Goal: Task Accomplishment & Management: Use online tool/utility

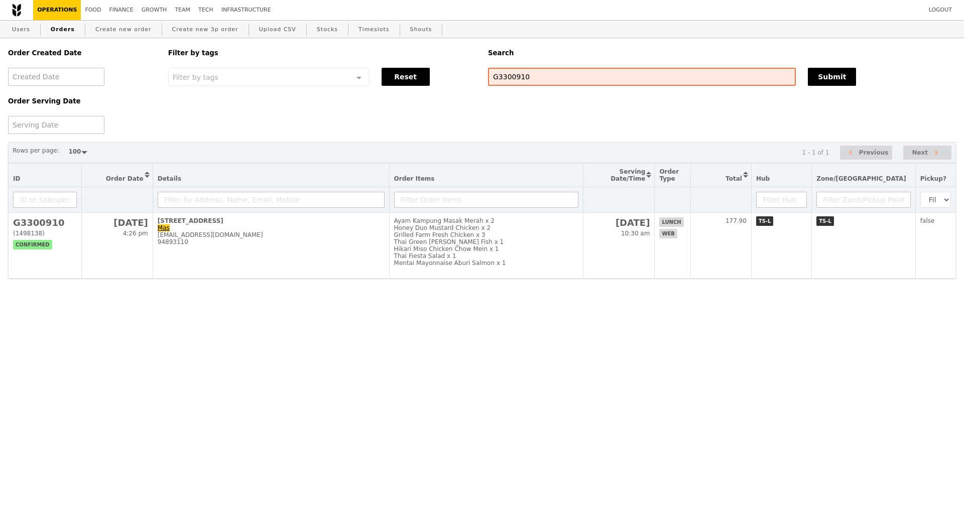
select select "100"
click at [510, 80] on input "G3300910" at bounding box center [642, 77] width 308 height 18
type input "GA3301570"
click at [827, 81] on button "Submit" at bounding box center [832, 77] width 48 height 18
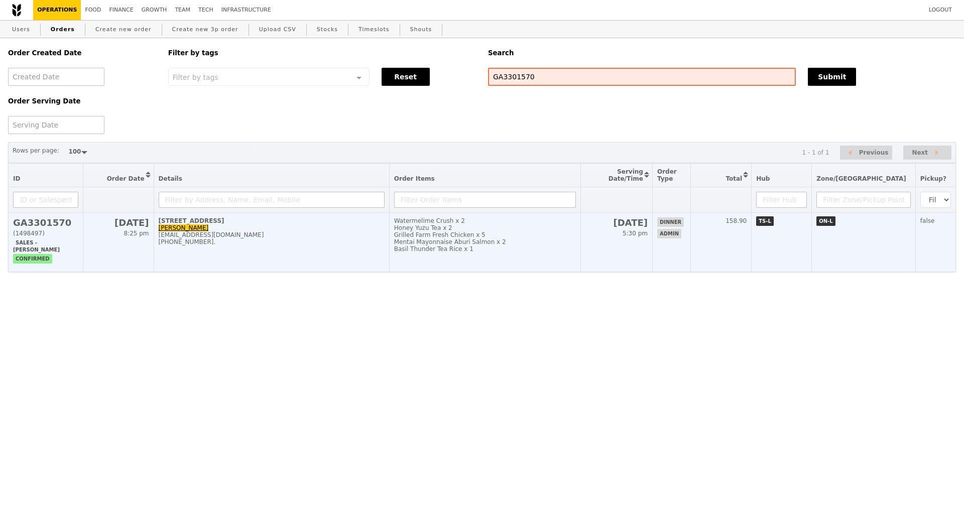
click at [293, 245] on div "+918527370099." at bounding box center [272, 241] width 226 height 7
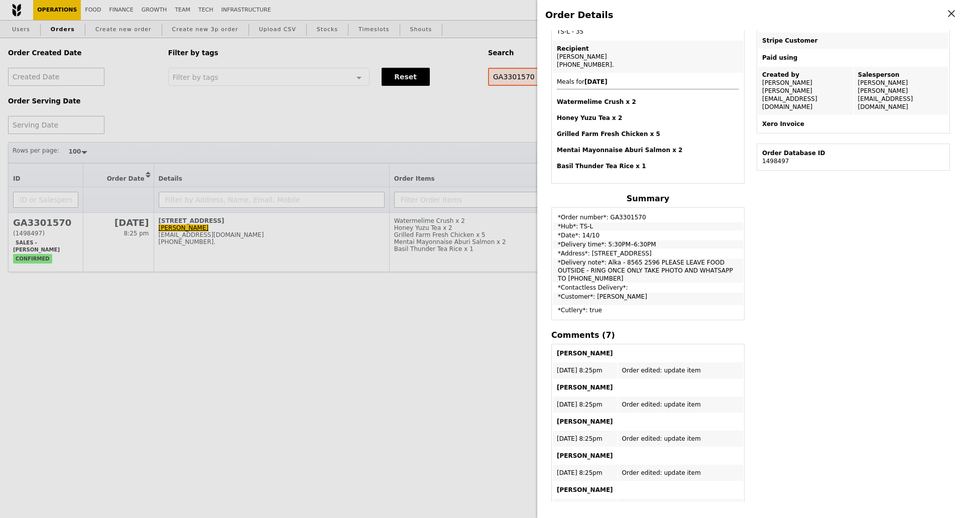
drag, startPoint x: 726, startPoint y: 275, endPoint x: 699, endPoint y: 276, distance: 27.6
click at [699, 276] on td "*Delivery note*: Alka - 8565 2596 PLEASE LEAVE FOOD OUTSIDE - RING ONCE ONLY TA…" at bounding box center [648, 270] width 190 height 24
drag, startPoint x: 560, startPoint y: 265, endPoint x: 737, endPoint y: 296, distance: 179.3
click at [730, 269] on td "*Delivery note*: Alka - 8565 2596 PLEASE LEAVE FOOD OUTSIDE - RING ONCE ONLY TA…" at bounding box center [648, 270] width 190 height 24
copy td "Delivery note*: Alka - 8565 2596 PLEASE LEAVE FOOD OUTSIDE"
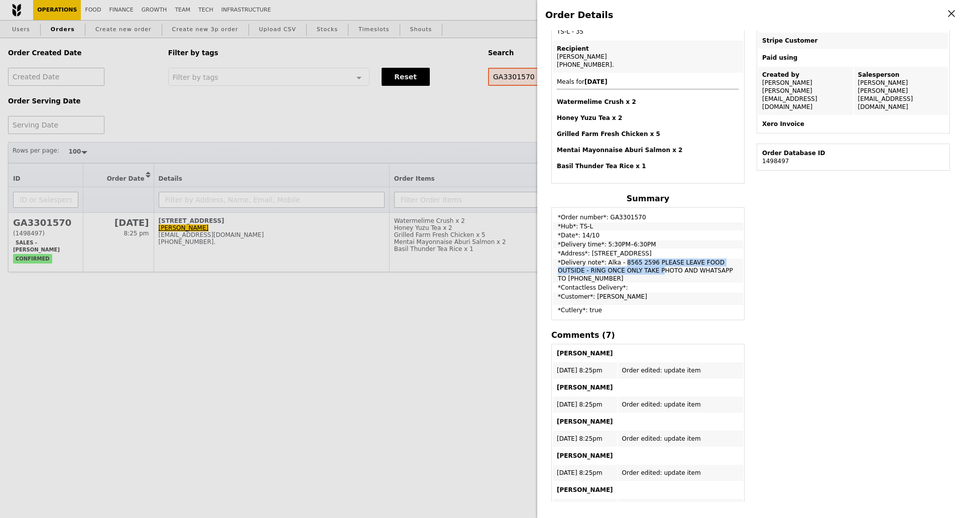
drag, startPoint x: 558, startPoint y: 272, endPoint x: 725, endPoint y: 273, distance: 167.1
click at [725, 273] on td "*Delivery note*: Alka - 8565 2596 PLEASE LEAVE FOOD OUTSIDE - RING ONCE ONLY TA…" at bounding box center [648, 270] width 190 height 24
copy td "RING ONCE ONLY TAKE PHOTO AND WHATSAPP TO 8565 2596"
click at [101, 326] on div "Order Details Edit order Changelog Cancel Order ID GA3301570 – View receipt Ord…" at bounding box center [482, 259] width 964 height 518
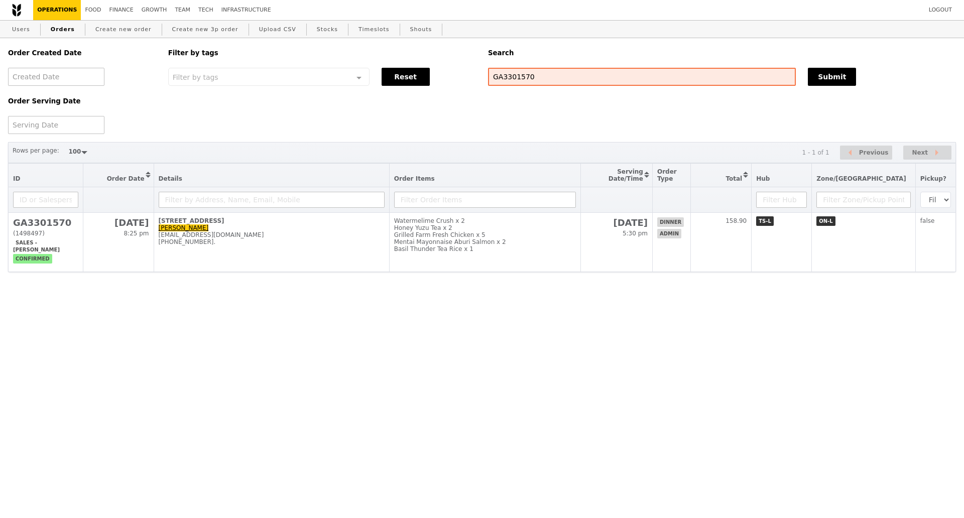
scroll to position [262, 0]
click at [136, 312] on html "Logout Operations Food Finance Growth Team Tech Infrastructure Users Orders Cre…" at bounding box center [482, 156] width 964 height 312
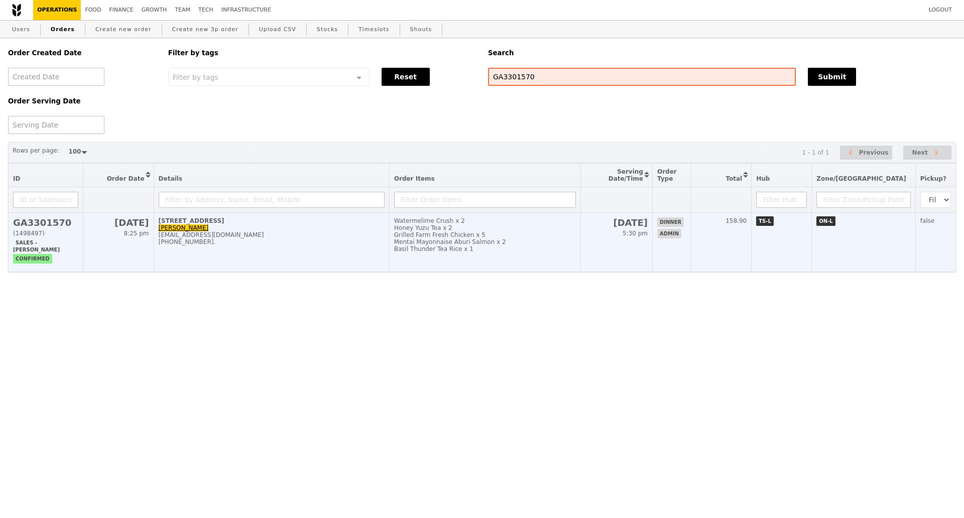
click at [274, 254] on td "11 Keng Cheow Street, #04-09 Alka Gupta alka@podiumsociety.com +918527370099." at bounding box center [271, 242] width 235 height 59
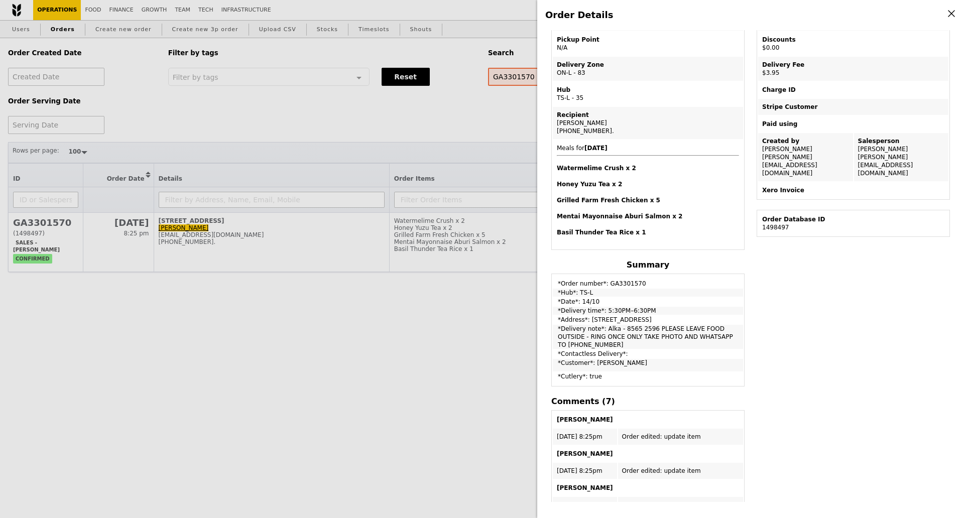
scroll to position [86, 0]
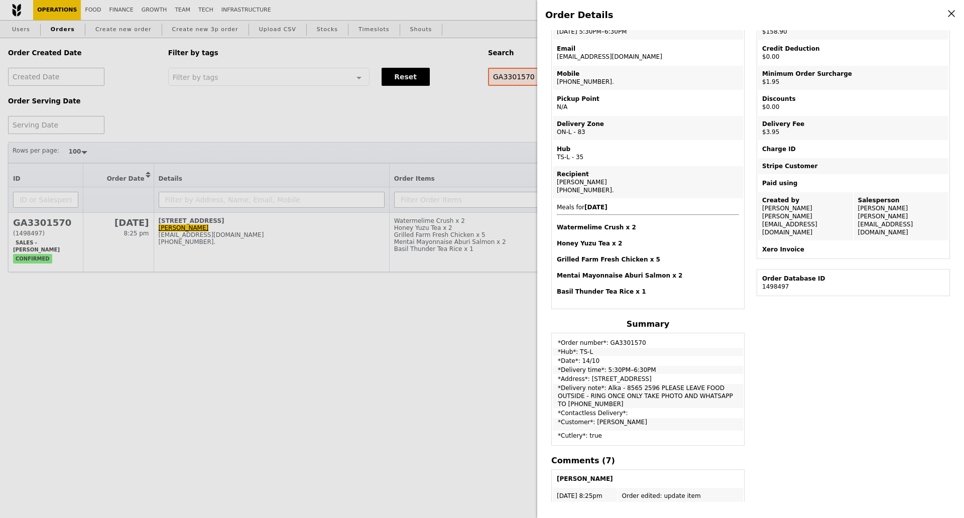
click at [621, 344] on td "*Order number*: GA3301570" at bounding box center [648, 340] width 190 height 13
copy td "GA3301570"
click at [395, 303] on div "Order Details Edit order Changelog Cancel Order ID GA3301570 – View receipt Ord…" at bounding box center [482, 259] width 964 height 518
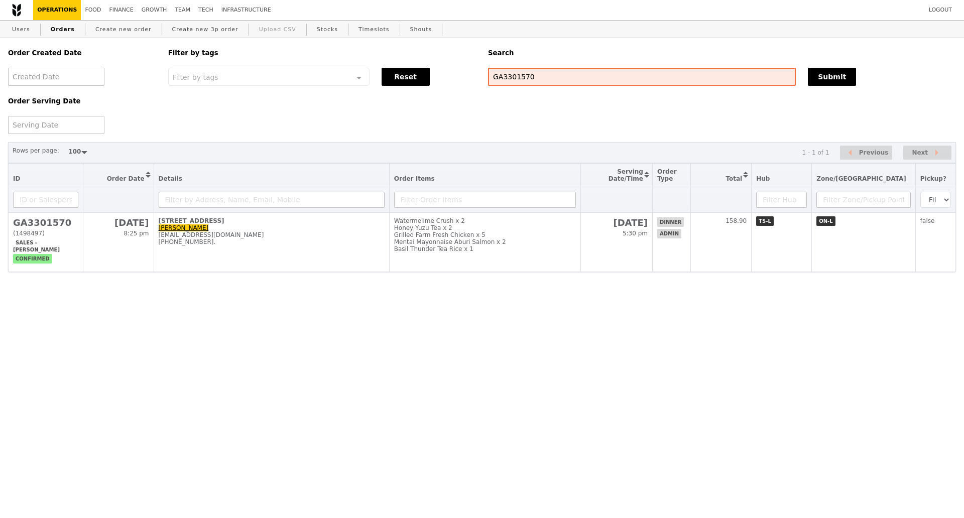
scroll to position [137, 0]
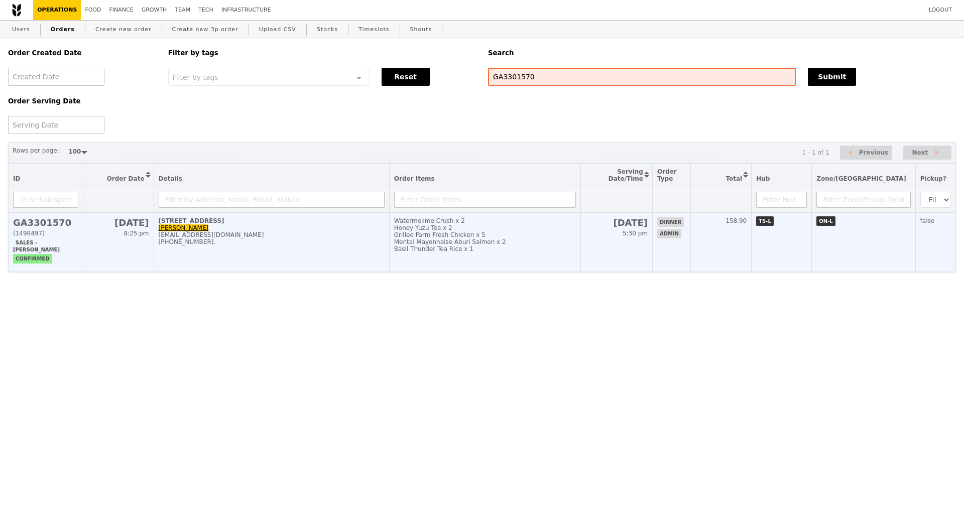
click at [302, 245] on div "+918527370099." at bounding box center [272, 241] width 226 height 7
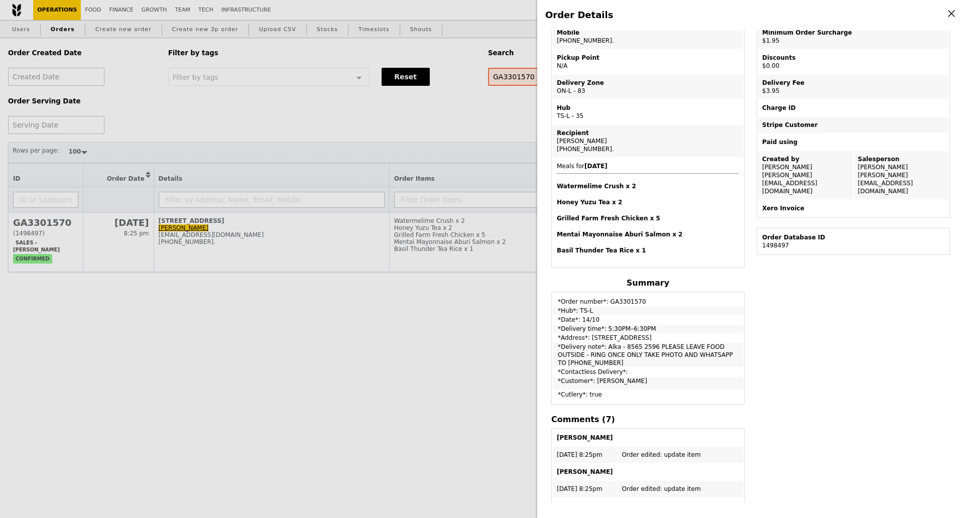
scroll to position [149, 0]
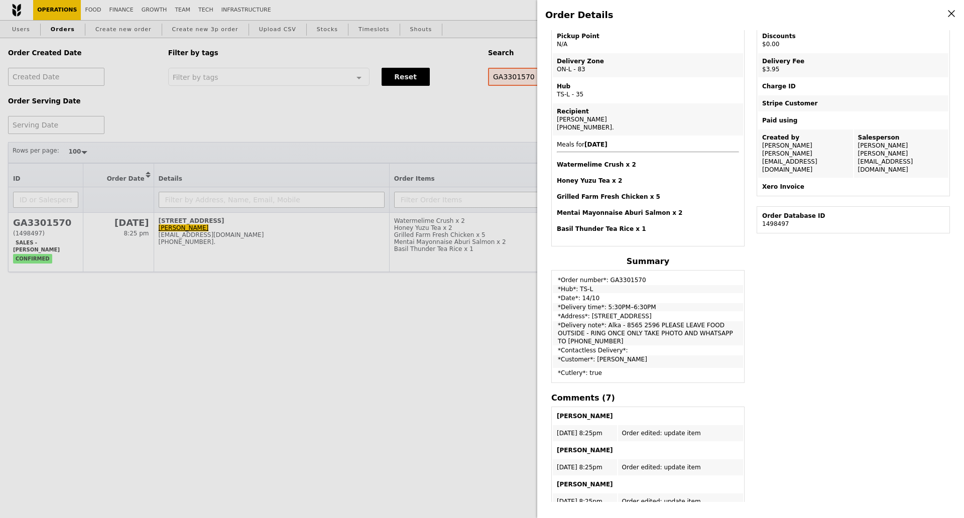
click at [67, 364] on div "Order Details Edit order Changelog Cancel Order ID GA3301570 – View receipt Ord…" at bounding box center [482, 259] width 964 height 518
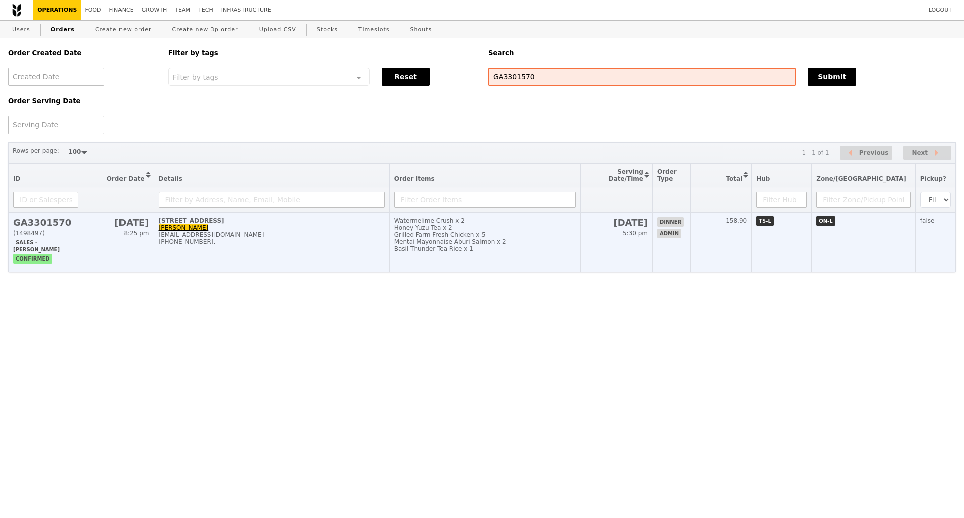
scroll to position [199, 0]
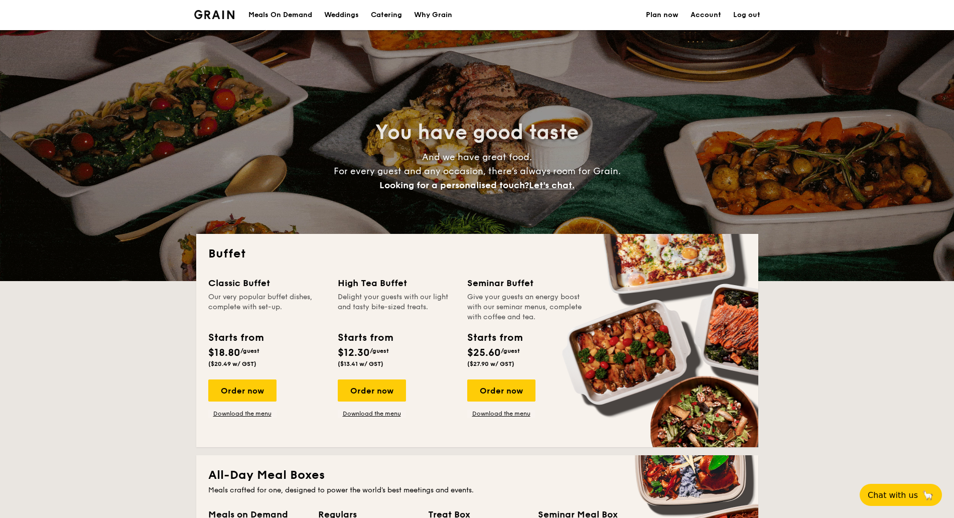
select select
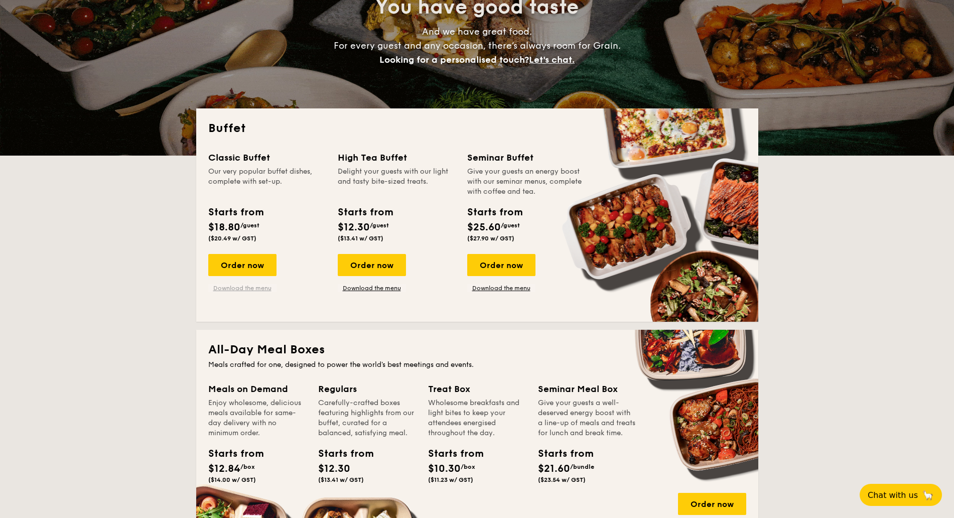
click at [235, 289] on link "Download the menu" at bounding box center [242, 288] width 68 height 8
